Goal: Navigation & Orientation: Go to known website

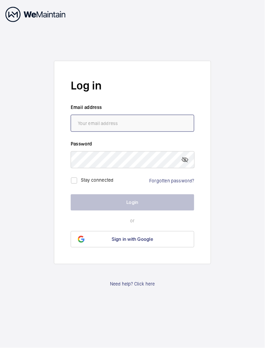
click at [123, 132] on input "email" at bounding box center [133, 123] width 124 height 17
type input "MCST"
type input "m"
type input "[EMAIL_ADDRESS][DOMAIN_NAME]"
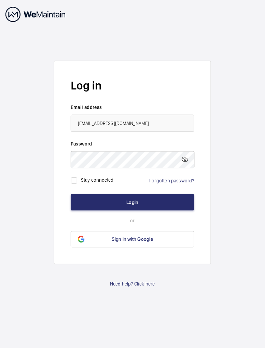
click at [186, 164] on mat-icon at bounding box center [185, 160] width 8 height 8
click at [75, 187] on input "checkbox" at bounding box center [74, 181] width 14 height 14
checkbox input "true"
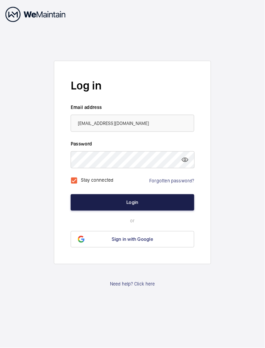
click at [157, 211] on button "Login" at bounding box center [133, 202] width 124 height 16
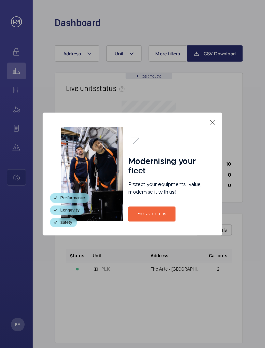
click at [212, 120] on mat-icon at bounding box center [213, 122] width 8 height 8
